Goal: Use online tool/utility: Use online tool/utility

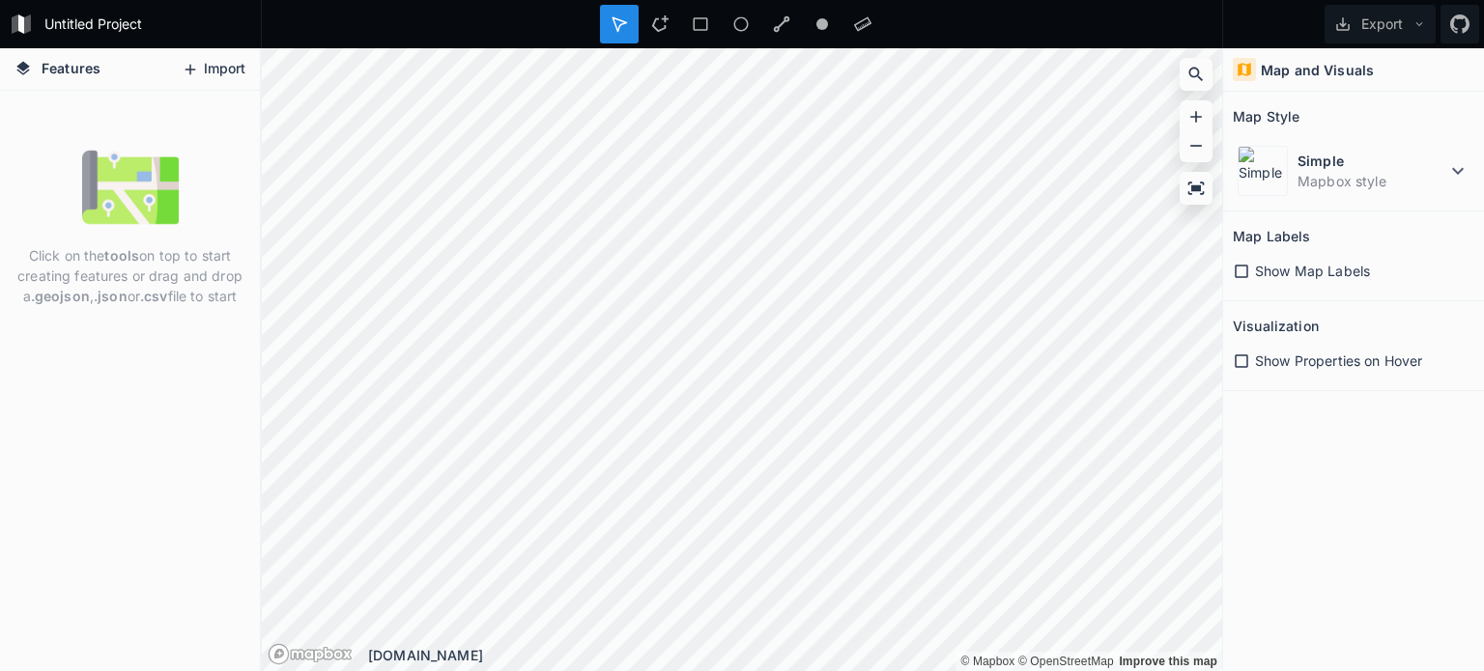
click at [220, 72] on button "Import" at bounding box center [213, 69] width 83 height 31
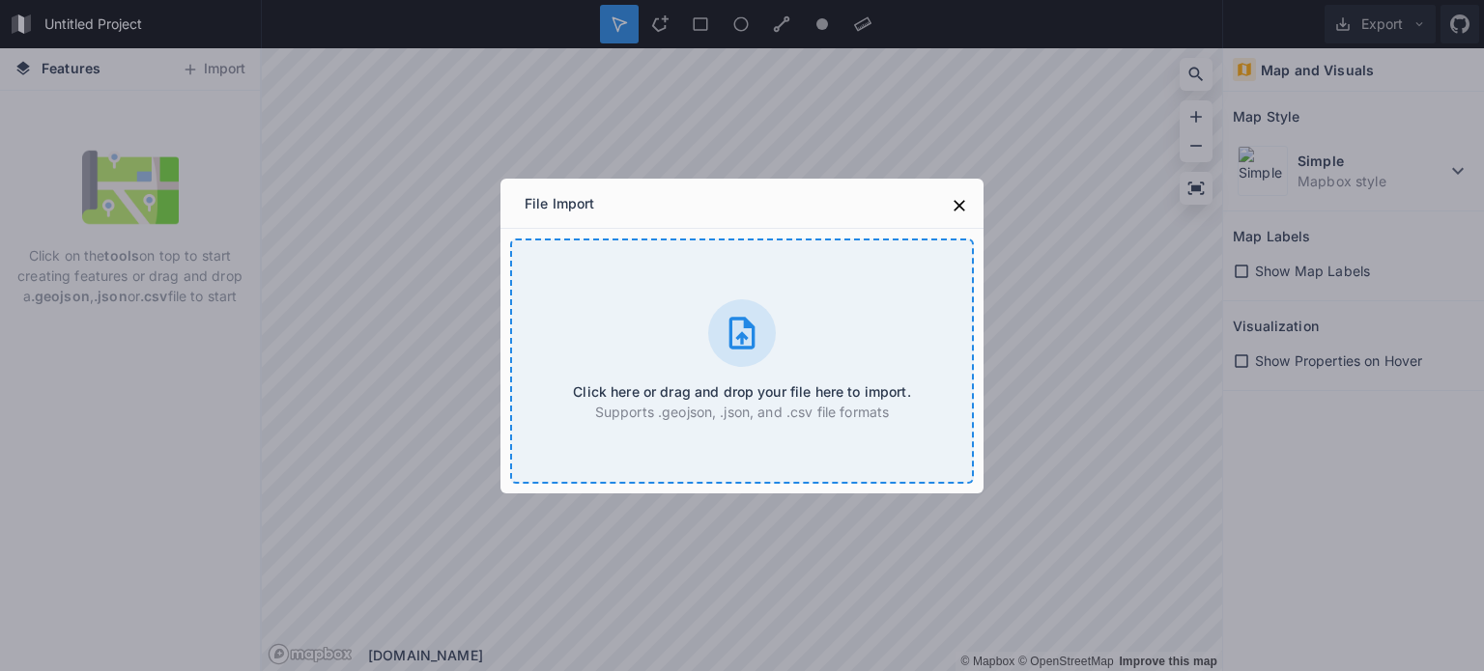
click at [684, 335] on div "Click here or drag and drop your file here to import. Supports .geojson, .json,…" at bounding box center [742, 361] width 464 height 245
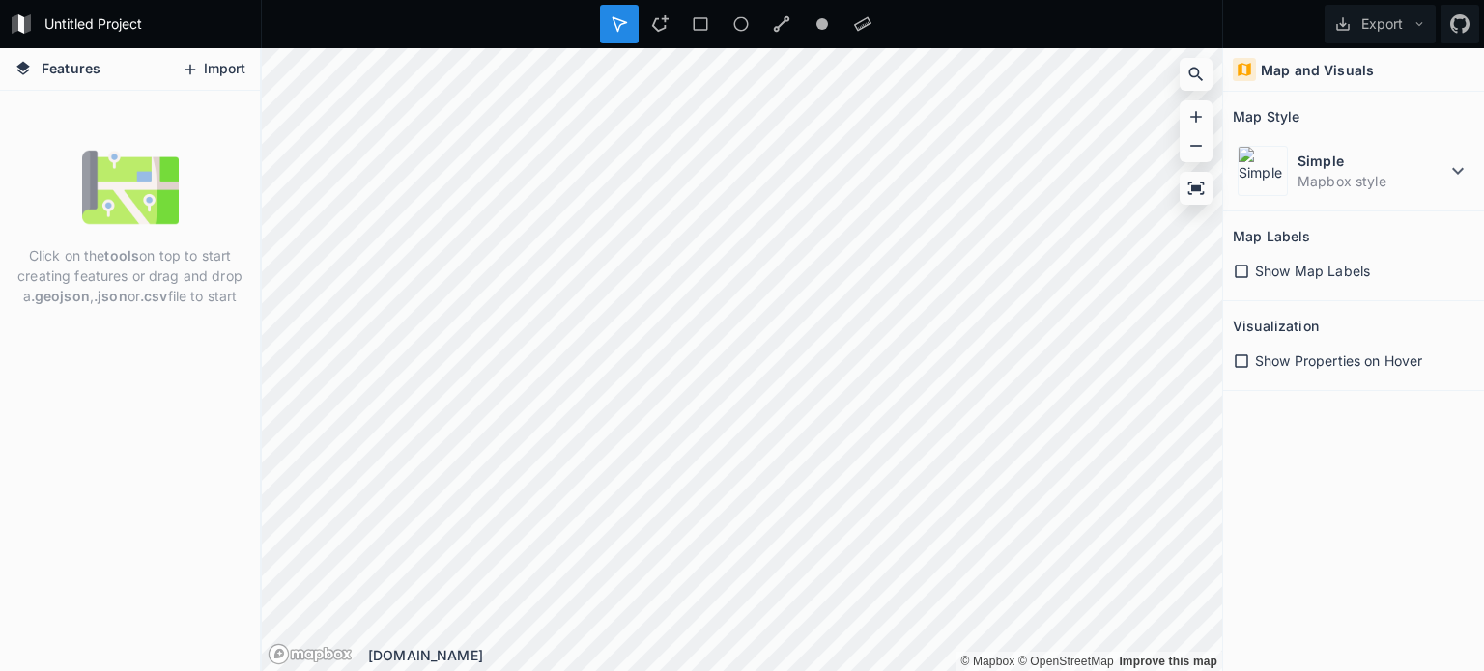
click at [218, 68] on button "Import" at bounding box center [213, 69] width 83 height 31
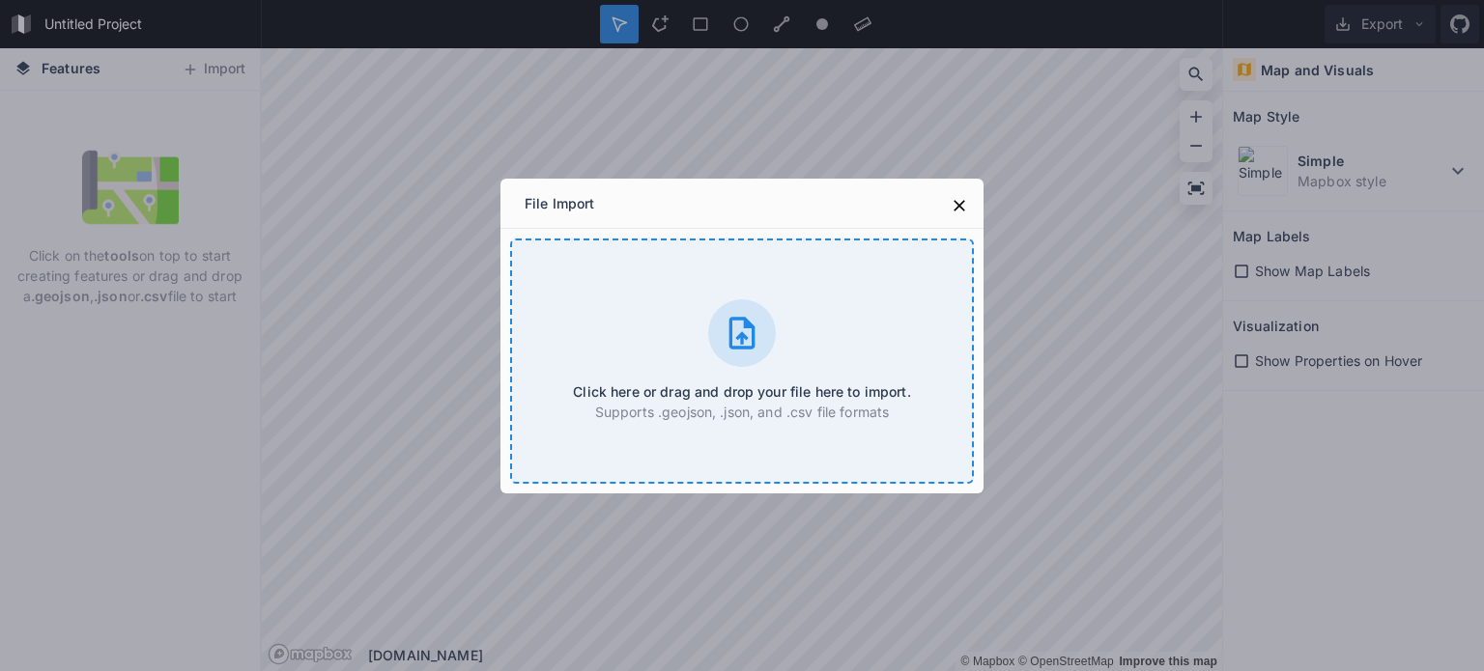
click at [714, 343] on div at bounding box center [742, 333] width 68 height 68
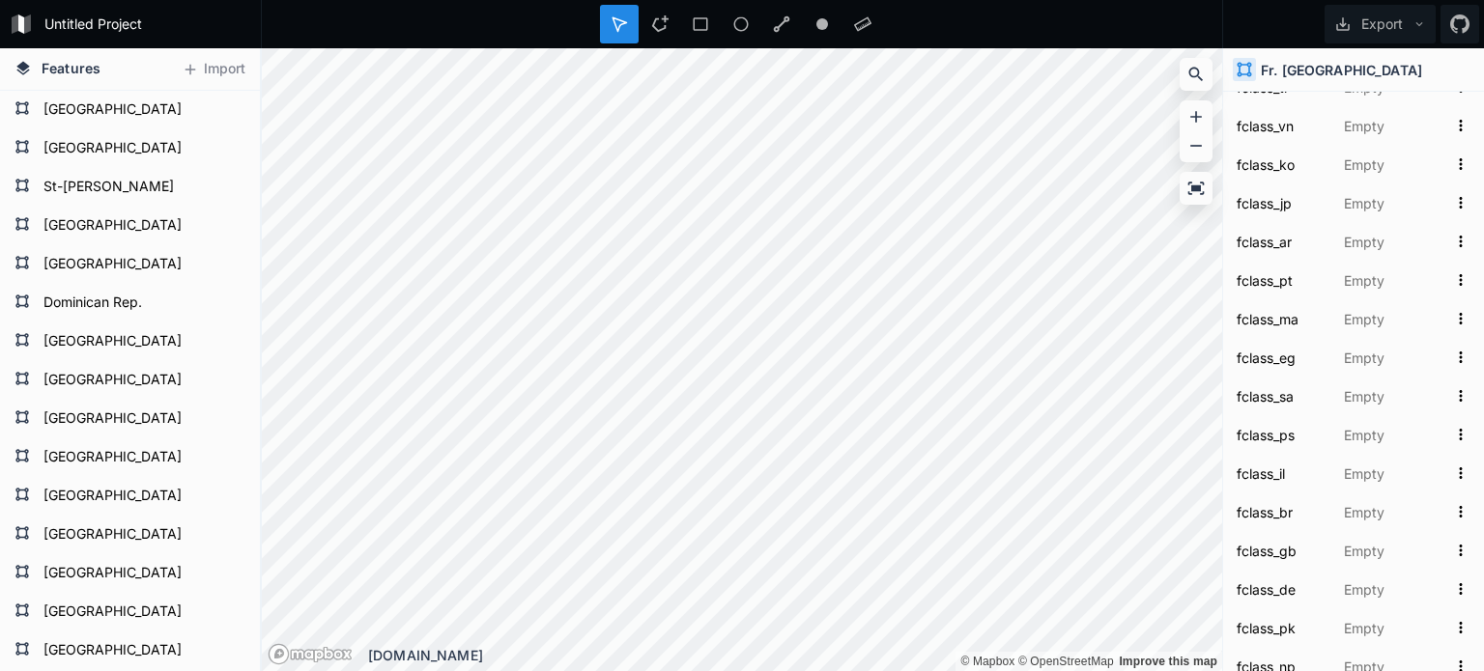
scroll to position [580, 0]
